Goal: Information Seeking & Learning: Learn about a topic

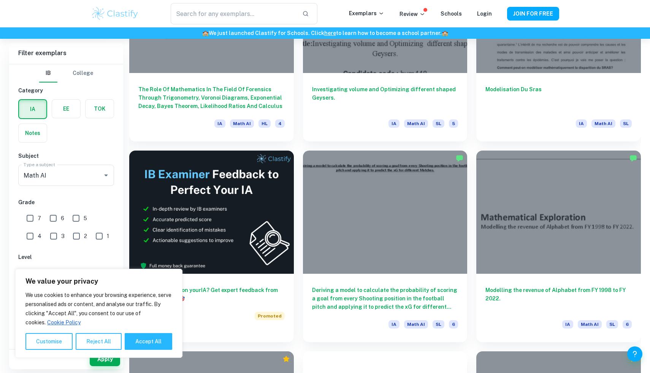
scroll to position [1312, 0]
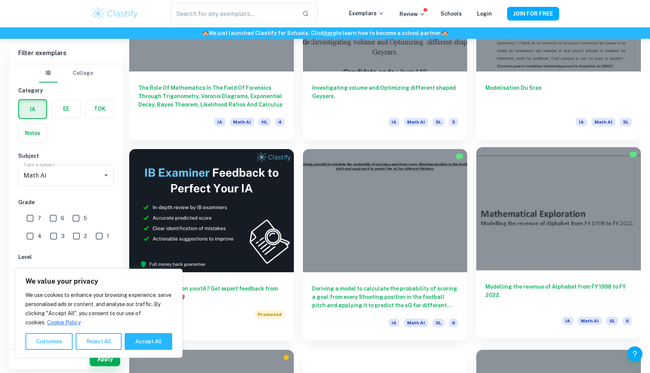
click at [525, 283] on h6 "Modelling the revenue of Alphabet from FY 1998 to FY 2022." at bounding box center [558, 294] width 146 height 25
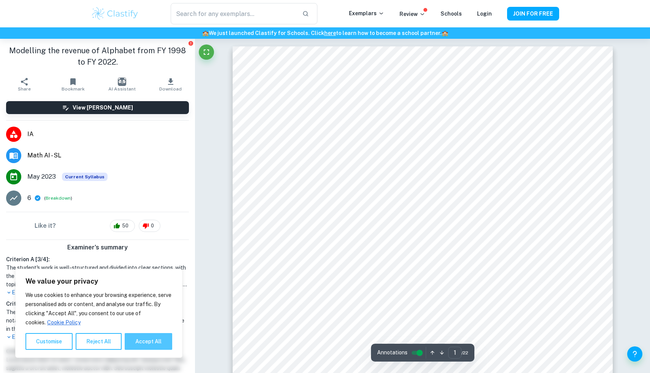
click at [164, 343] on button "Accept All" at bounding box center [148, 341] width 47 height 17
checkbox input "true"
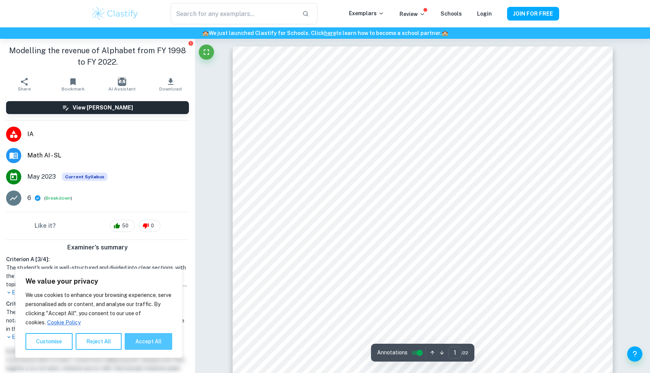
checkbox input "true"
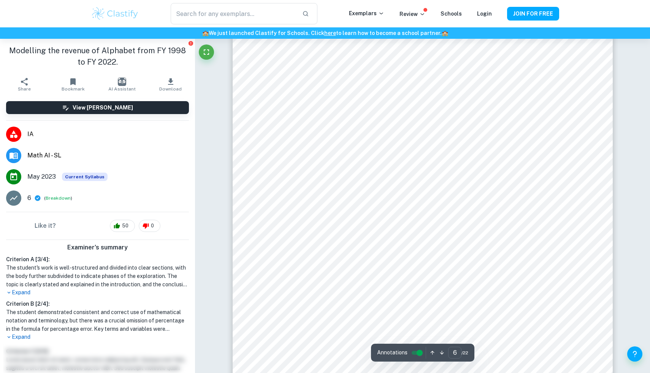
scroll to position [2884, 0]
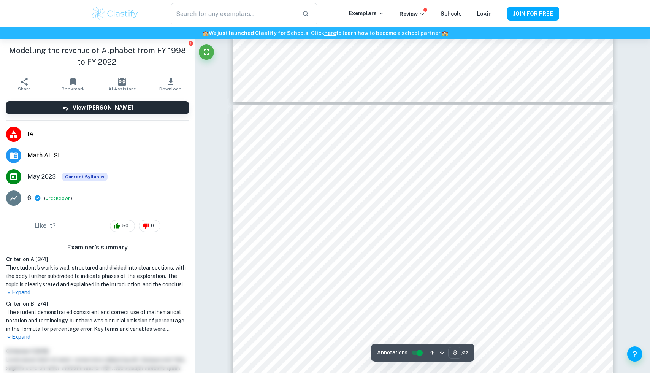
type input "7"
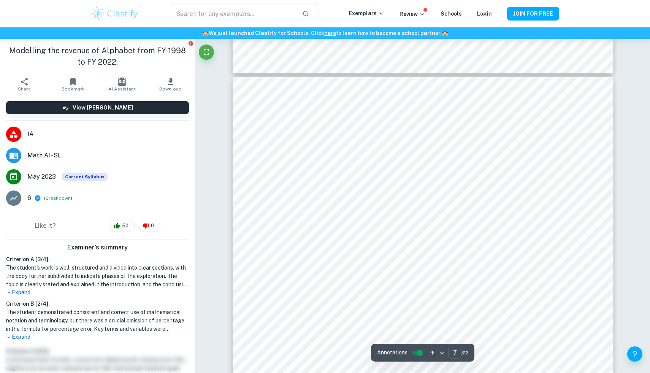
scroll to position [3336, 0]
